Goal: Browse casually

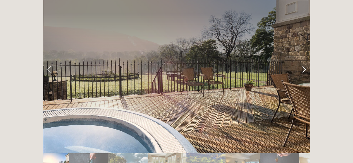
scroll to position [972, 0]
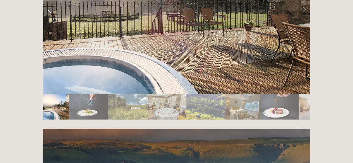
click at [88, 94] on img "Slide 2" at bounding box center [88, 107] width 39 height 26
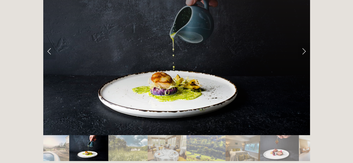
scroll to position [929, 0]
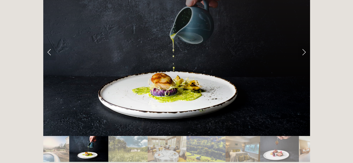
click at [117, 136] on img "Slide 3" at bounding box center [127, 149] width 39 height 26
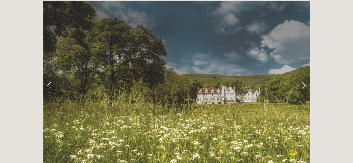
scroll to position [895, 0]
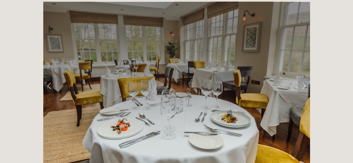
scroll to position [903, 0]
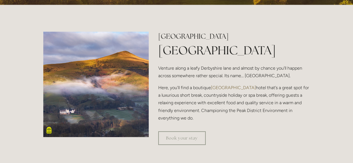
scroll to position [135, 0]
